Goal: Information Seeking & Learning: Learn about a topic

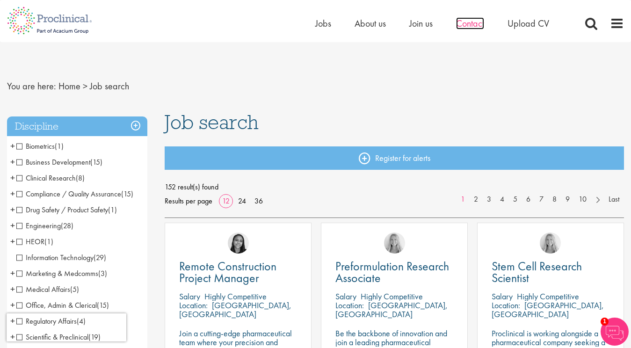
click at [469, 22] on span "Contact" at bounding box center [470, 23] width 28 height 12
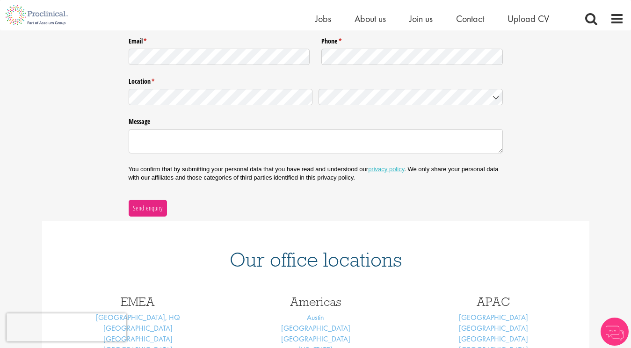
scroll to position [386, 0]
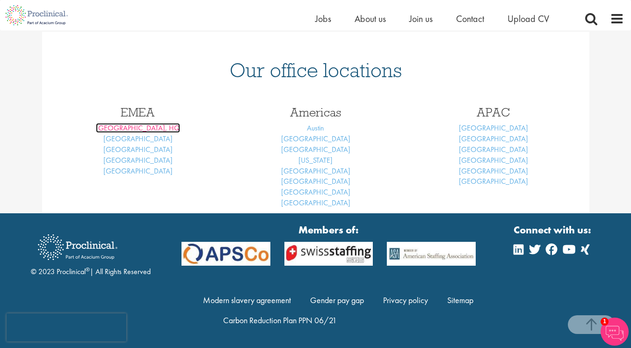
click at [126, 129] on link "London, HQ" at bounding box center [138, 128] width 84 height 10
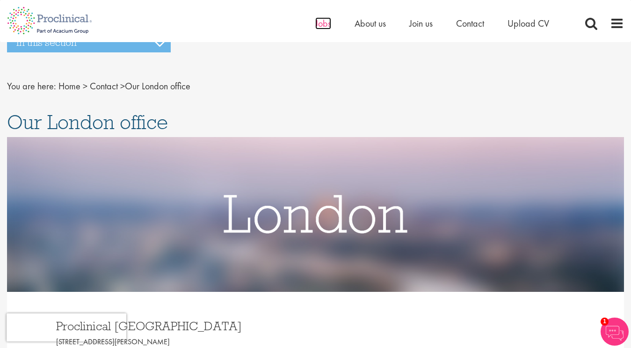
click at [323, 24] on span "Jobs" at bounding box center [323, 23] width 16 height 12
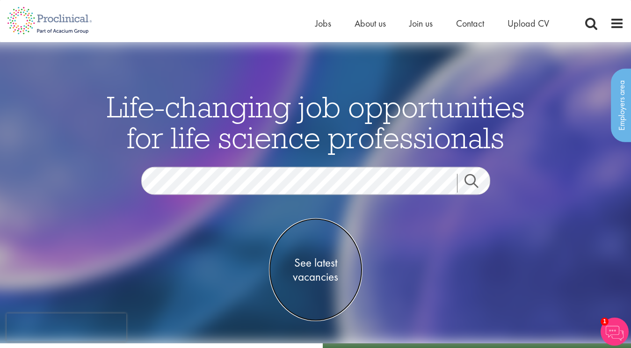
click at [318, 264] on span "See latest vacancies" at bounding box center [316, 270] width 94 height 28
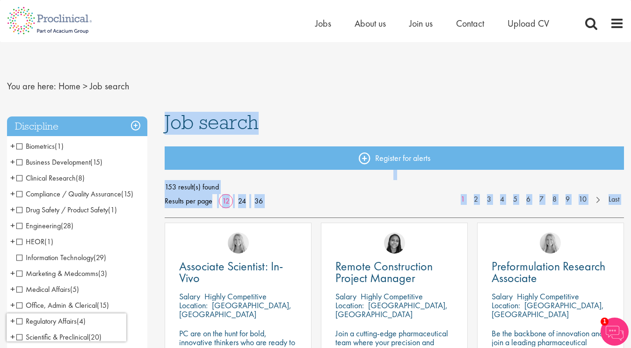
drag, startPoint x: 157, startPoint y: 185, endPoint x: 268, endPoint y: 207, distance: 113.5
click at [275, 206] on div "153 result(s) found Results per page 12 24 36 1 2 3 4 5 6 7 8 9 10 Last" at bounding box center [394, 194] width 459 height 28
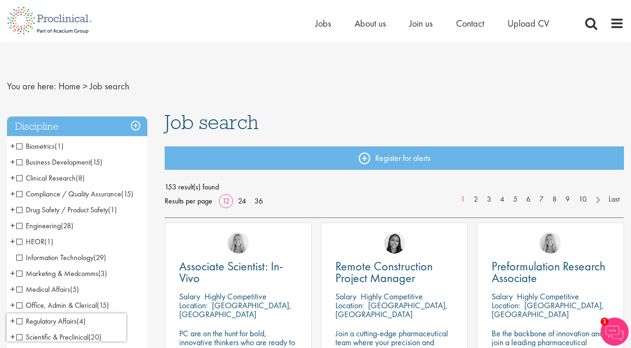
click at [618, 331] on img at bounding box center [614, 331] width 28 height 28
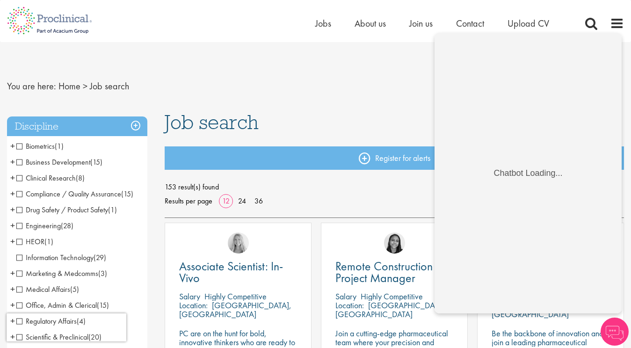
click at [401, 89] on nav "You are here: Home > Job search" at bounding box center [315, 86] width 617 height 23
click at [615, 325] on img at bounding box center [614, 331] width 28 height 28
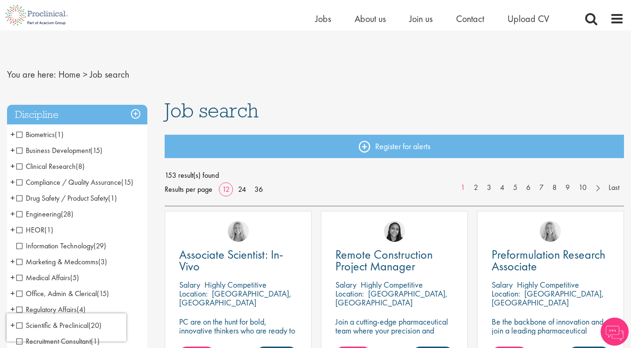
scroll to position [17, 0]
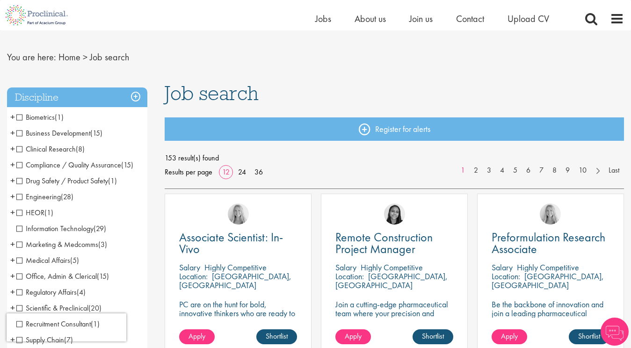
drag, startPoint x: 157, startPoint y: 168, endPoint x: 213, endPoint y: 176, distance: 56.3
click at [202, 183] on div "153 result(s) found Results per page 12 24 36 1 2 3 4 5 6 7 8 9 10 Last" at bounding box center [394, 170] width 459 height 38
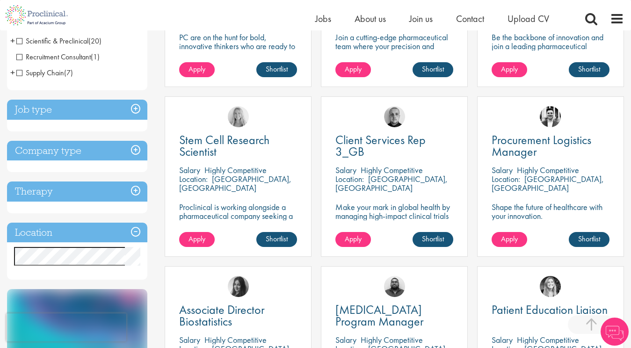
scroll to position [285, 0]
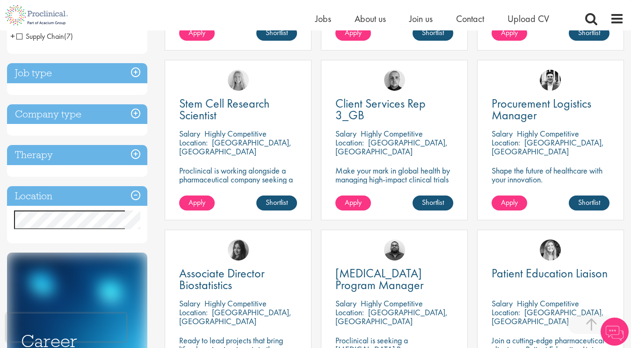
scroll to position [332, 0]
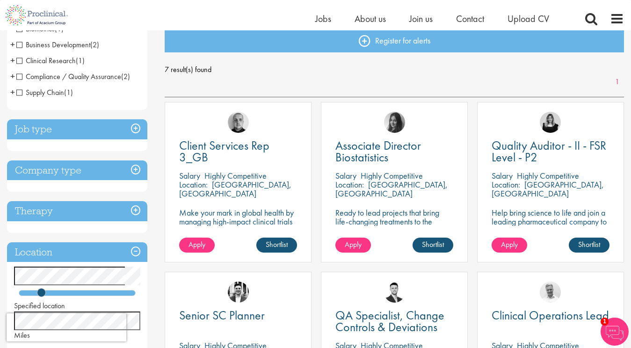
scroll to position [100, 0]
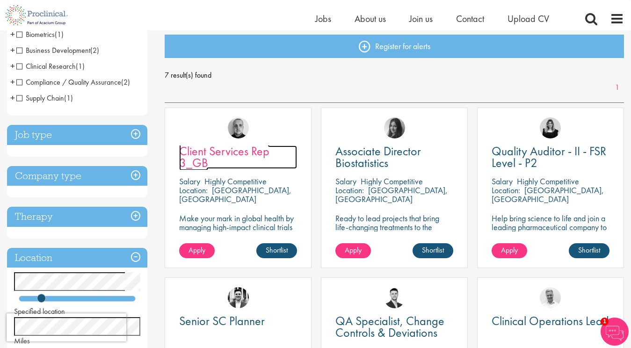
click at [187, 155] on span "Client Services Rep 3_GB" at bounding box center [224, 157] width 90 height 28
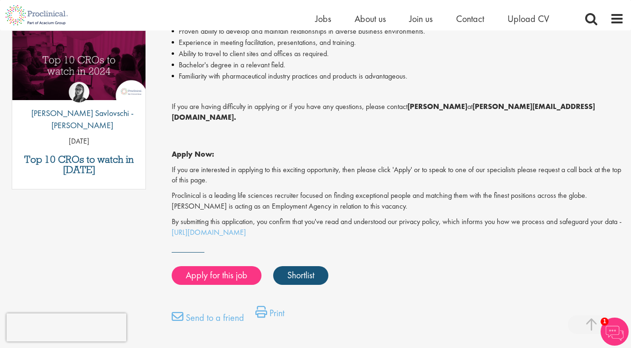
scroll to position [491, 0]
